Goal: Information Seeking & Learning: Find specific fact

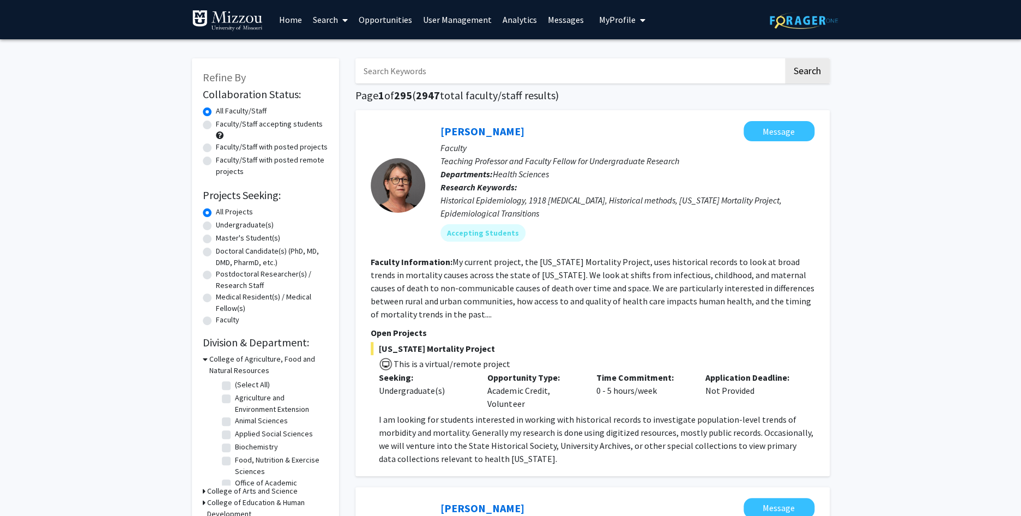
click at [328, 15] on link "Search" at bounding box center [331, 20] width 46 height 38
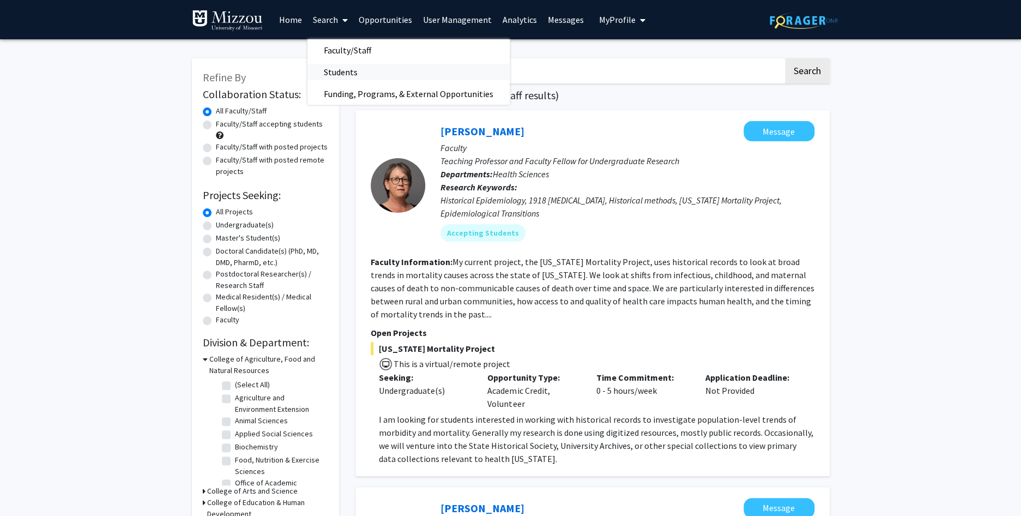
click at [333, 71] on span "Students" at bounding box center [341, 72] width 67 height 22
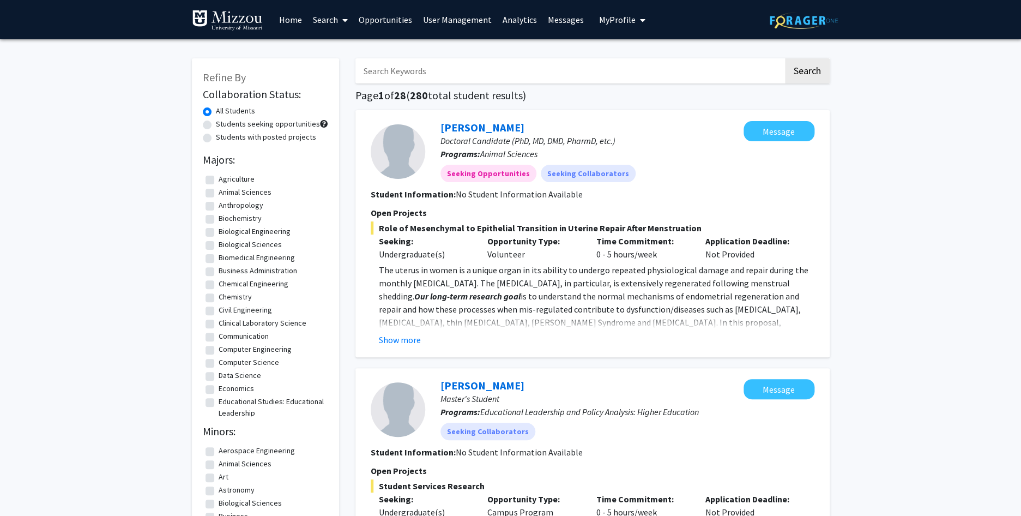
click at [389, 74] on input "Search Keywords" at bounding box center [570, 70] width 428 height 25
click at [785, 58] on button "Search" at bounding box center [807, 70] width 45 height 25
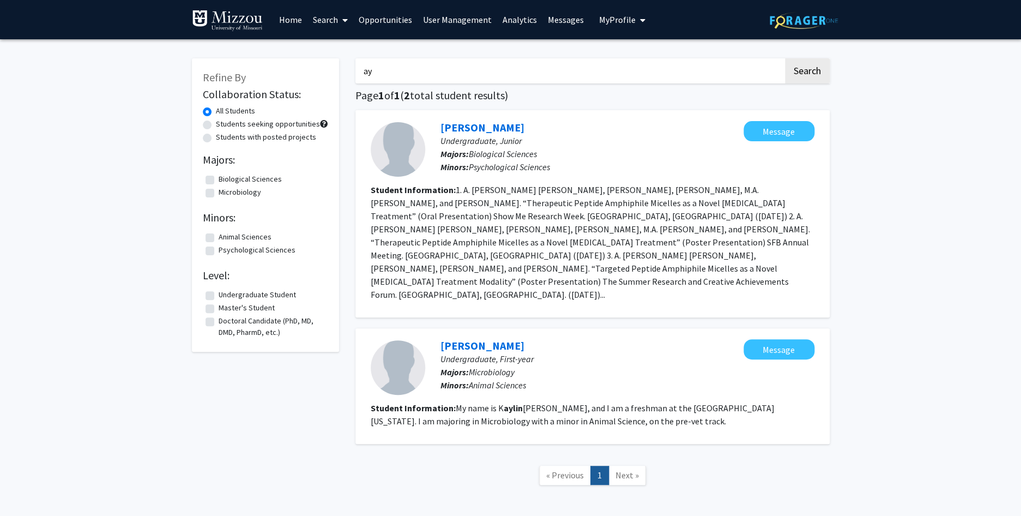
type input "a"
click at [785, 58] on button "Search" at bounding box center [807, 70] width 45 height 25
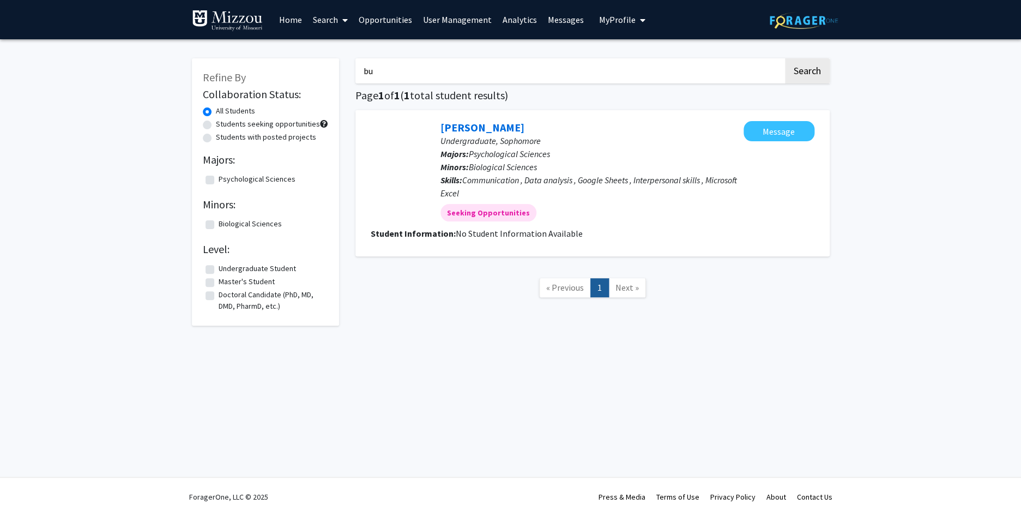
type input "b"
click at [785, 58] on button "Search" at bounding box center [807, 70] width 45 height 25
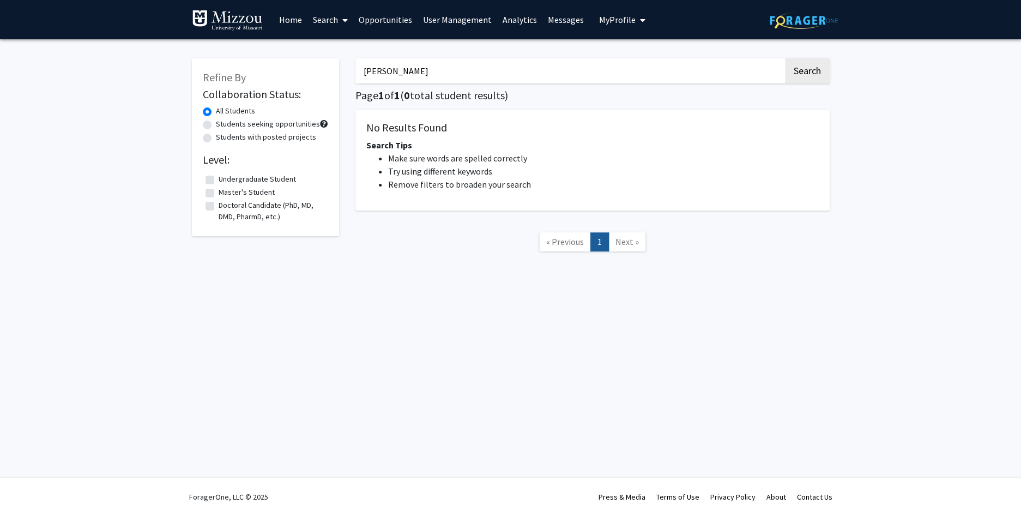
click at [785, 58] on button "Search" at bounding box center [807, 70] width 45 height 25
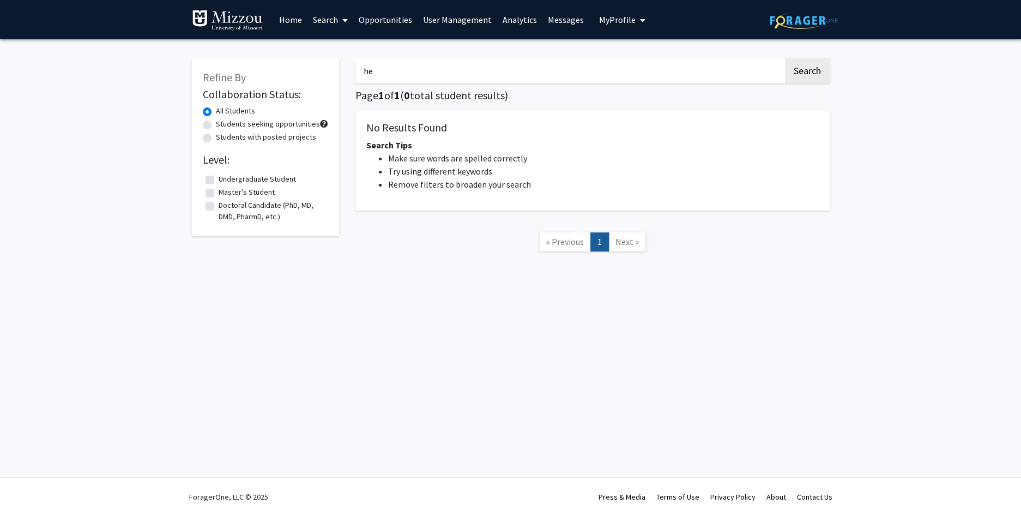
type input "h"
click at [785, 58] on button "Search" at bounding box center [807, 70] width 45 height 25
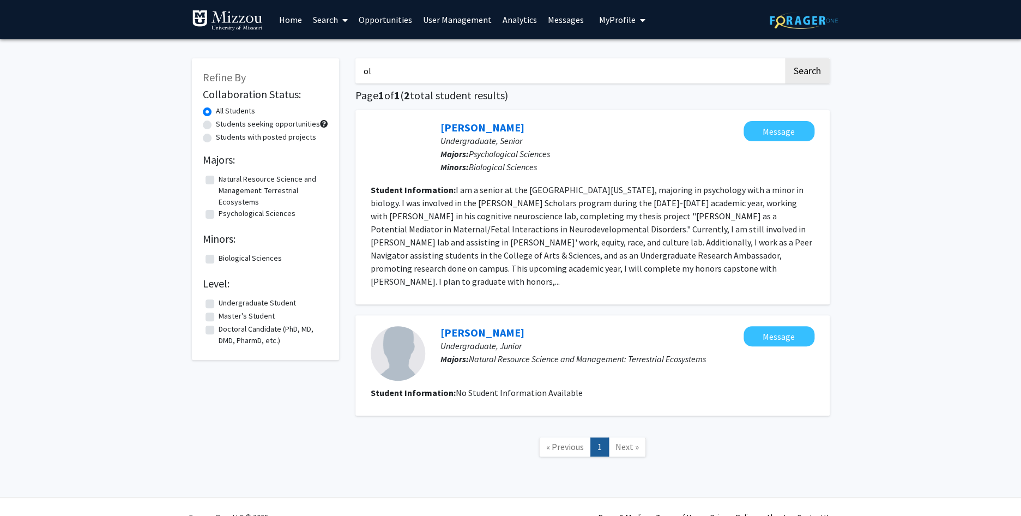
type input "o"
type input "grace"
click at [785, 58] on button "Search" at bounding box center [807, 70] width 45 height 25
